Goal: Complete application form

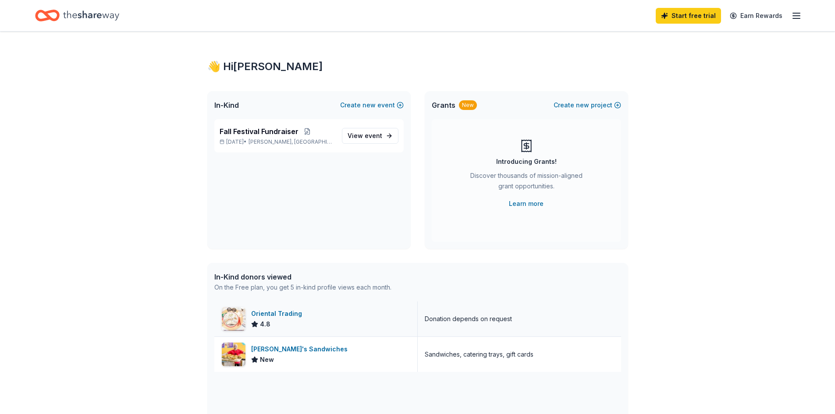
click at [288, 307] on div "Oriental Trading 4.8" at bounding box center [315, 319] width 203 height 35
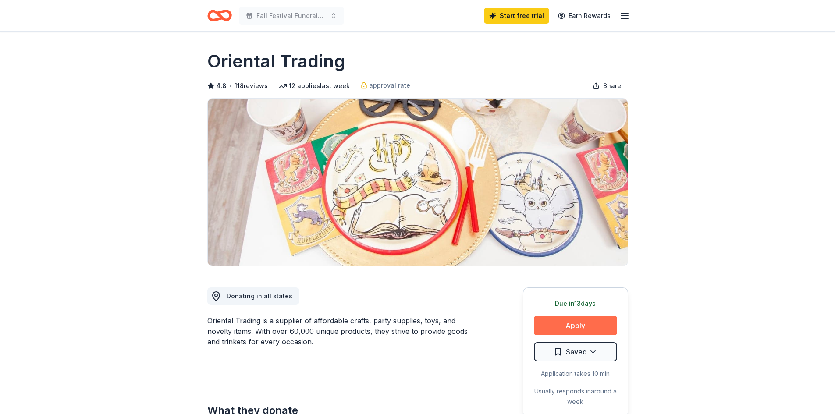
click at [580, 319] on button "Apply" at bounding box center [575, 325] width 83 height 19
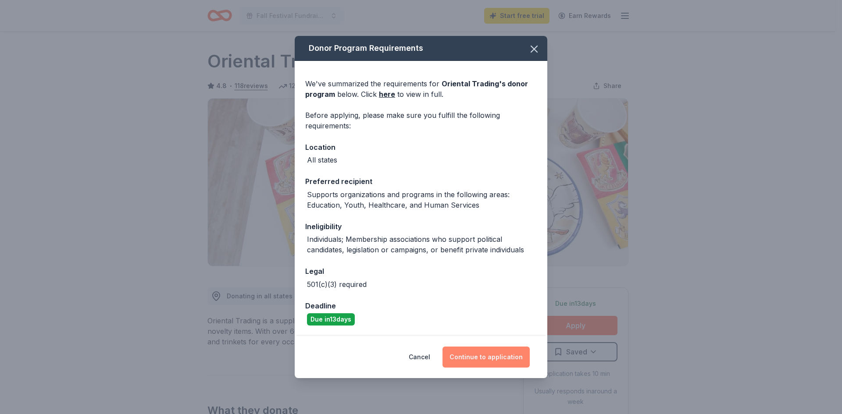
click at [506, 360] on button "Continue to application" at bounding box center [485, 357] width 87 height 21
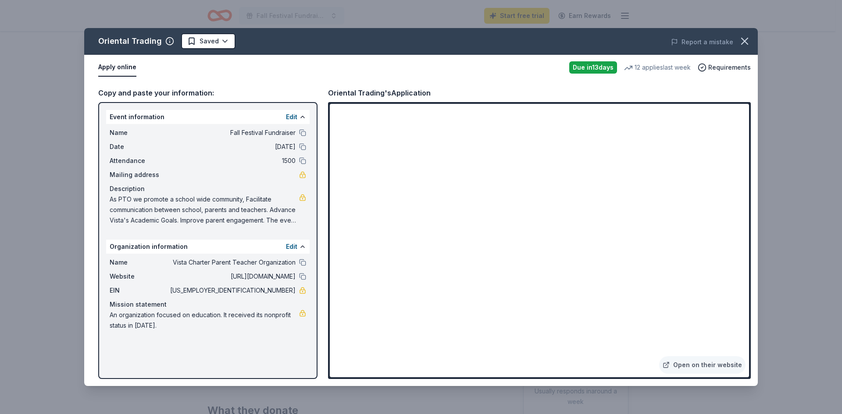
click at [768, 400] on div "Oriental Trading Saved Report a mistake Apply online Due in 13 days 12 applies …" at bounding box center [421, 207] width 842 height 414
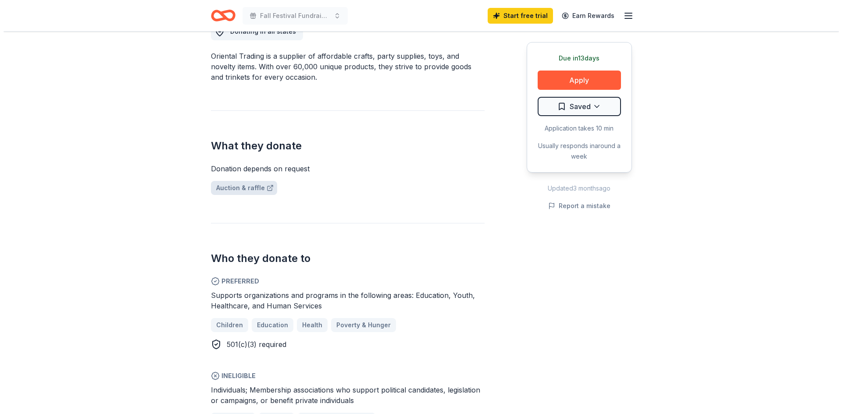
scroll to position [307, 0]
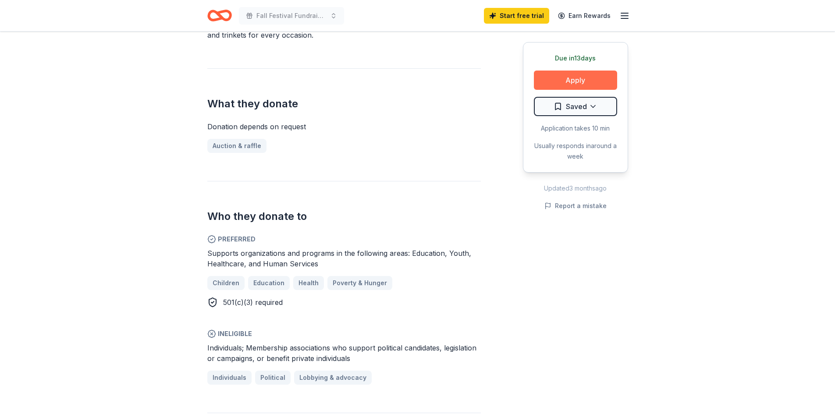
click at [592, 80] on button "Apply" at bounding box center [575, 80] width 83 height 19
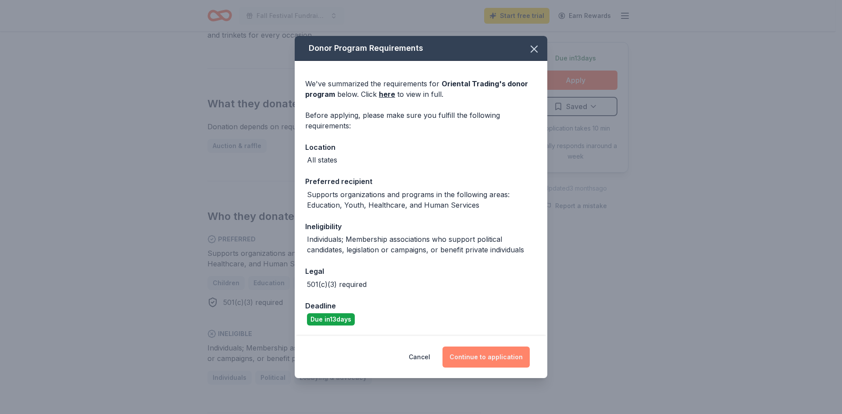
click at [489, 355] on button "Continue to application" at bounding box center [485, 357] width 87 height 21
